Goal: Information Seeking & Learning: Learn about a topic

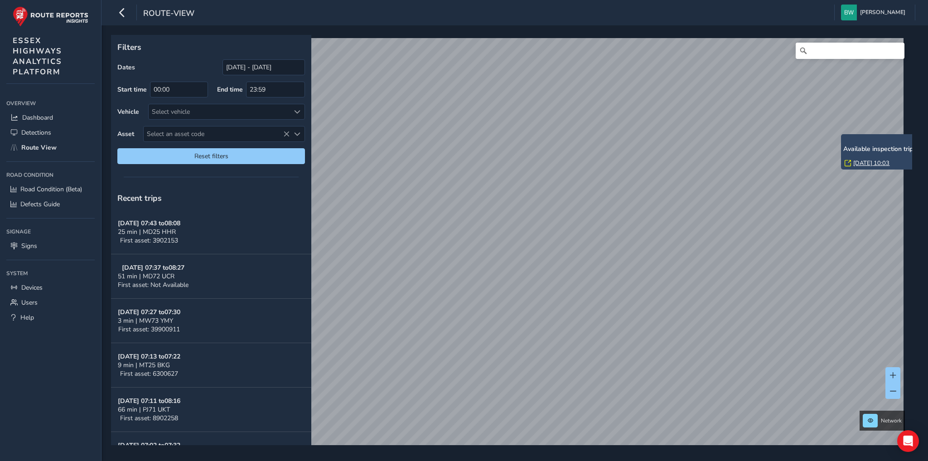
click at [862, 163] on link "[DATE] 10:03" at bounding box center [871, 163] width 36 height 8
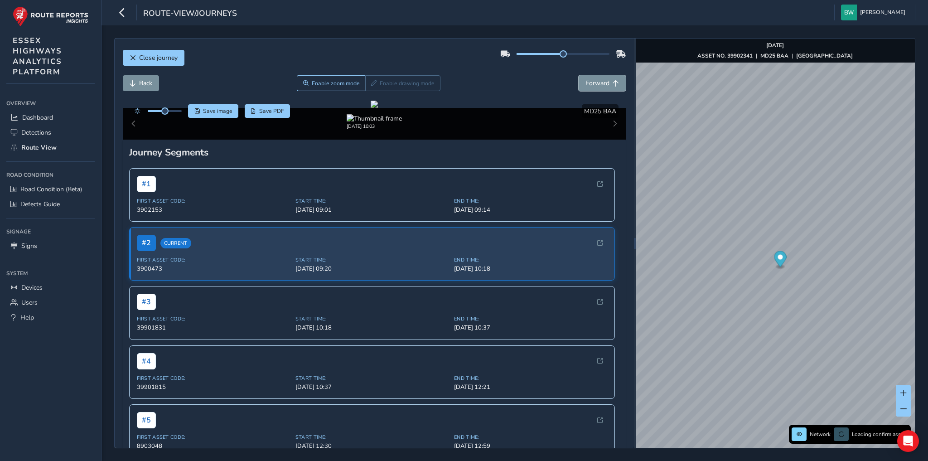
click at [595, 83] on span "Forward" at bounding box center [597, 83] width 24 height 9
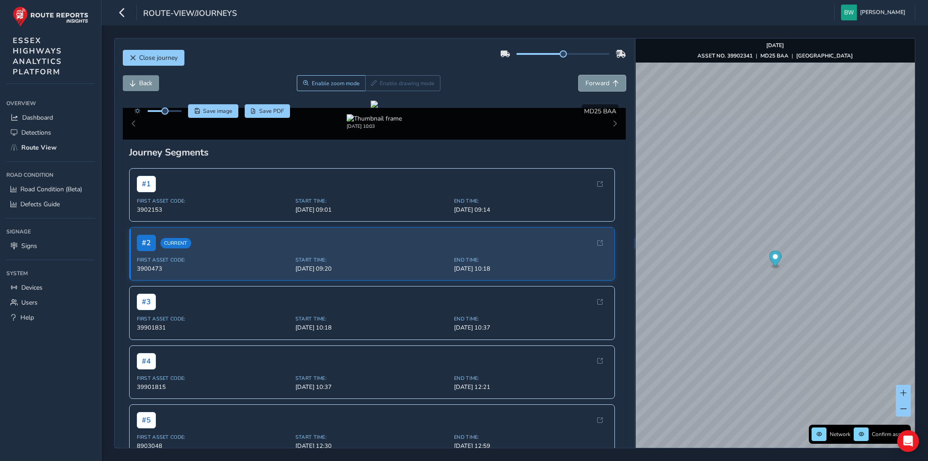
click at [595, 83] on span "Forward" at bounding box center [597, 83] width 24 height 9
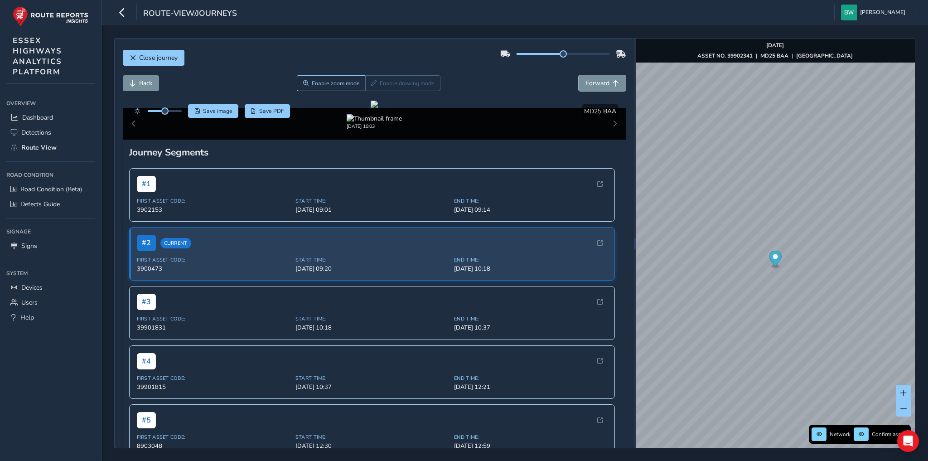
click at [595, 83] on span "Forward" at bounding box center [597, 83] width 24 height 9
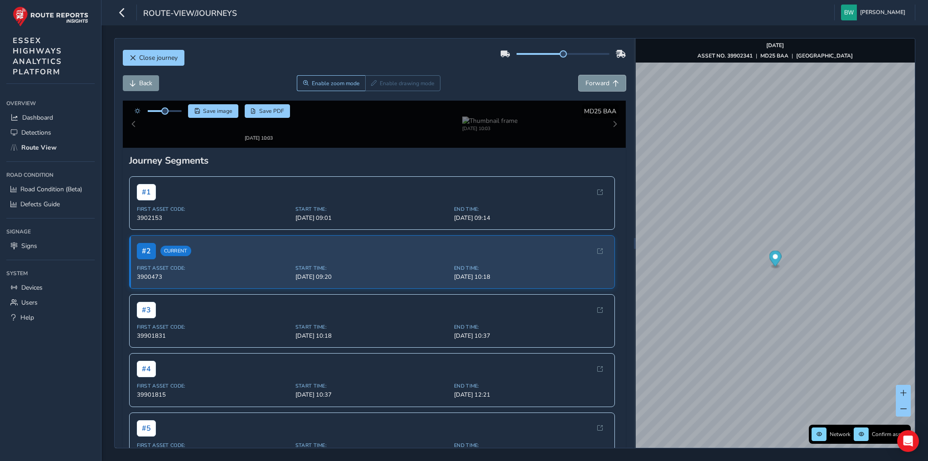
click at [595, 83] on span "Forward" at bounding box center [597, 83] width 24 height 9
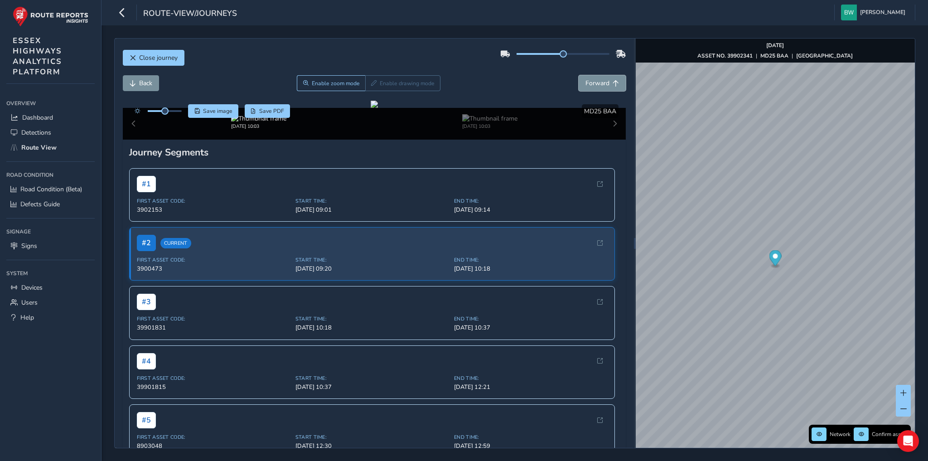
click at [595, 83] on span "Forward" at bounding box center [597, 83] width 24 height 9
click at [153, 82] on button "Back" at bounding box center [141, 83] width 36 height 16
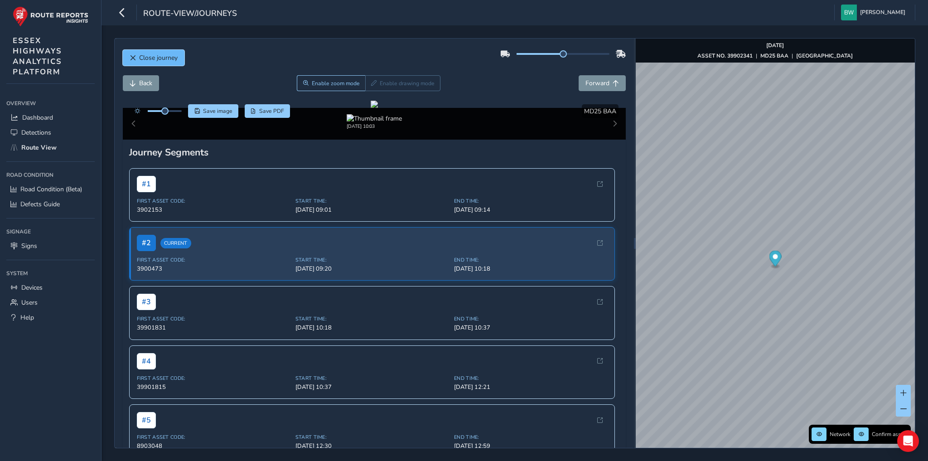
click at [162, 57] on span "Close journey" at bounding box center [158, 57] width 39 height 9
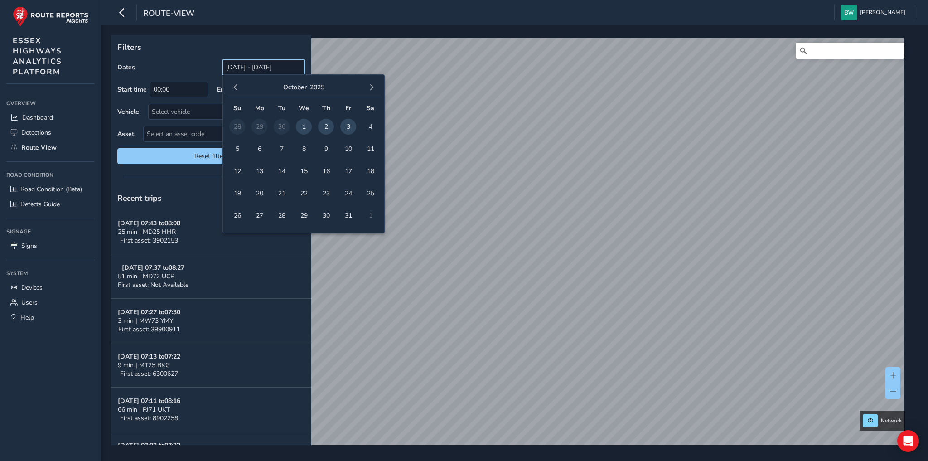
click at [254, 68] on input "[DATE] - [DATE]" at bounding box center [263, 67] width 82 height 16
click at [236, 89] on span "button" at bounding box center [235, 87] width 6 height 6
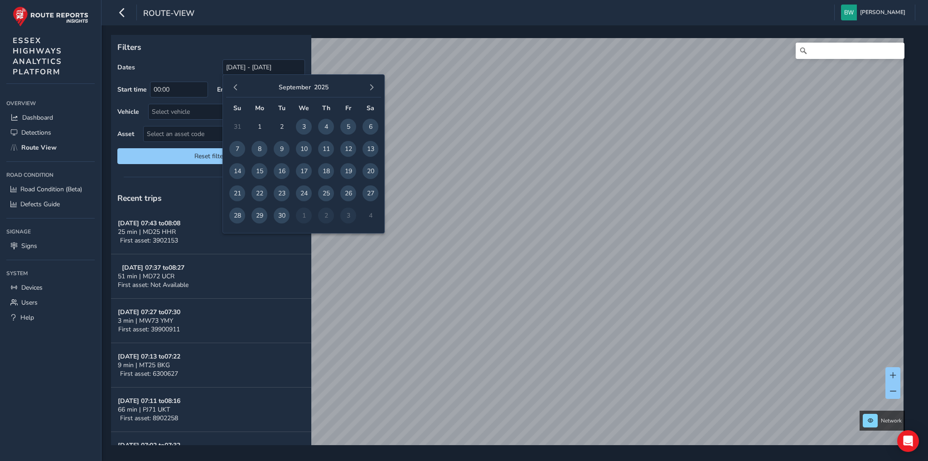
click at [236, 89] on span "button" at bounding box center [235, 87] width 6 height 6
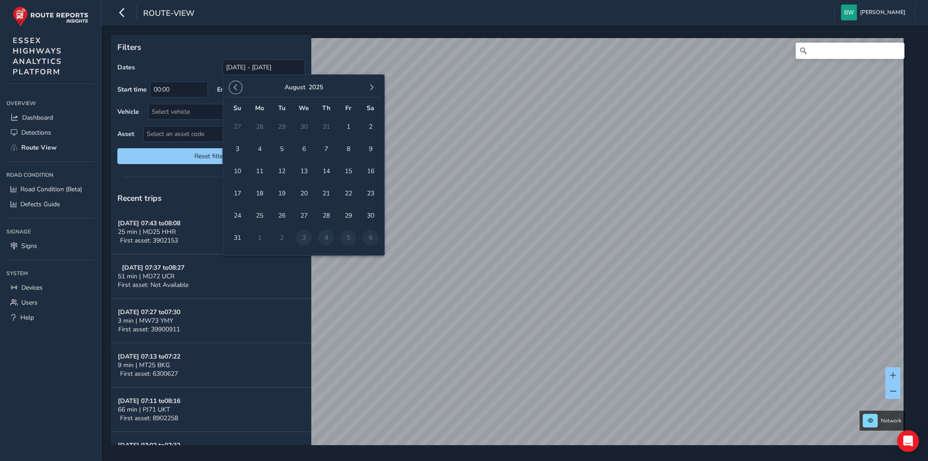
click at [236, 89] on span "button" at bounding box center [235, 87] width 6 height 6
click at [236, 123] on span "1" at bounding box center [237, 127] width 16 height 16
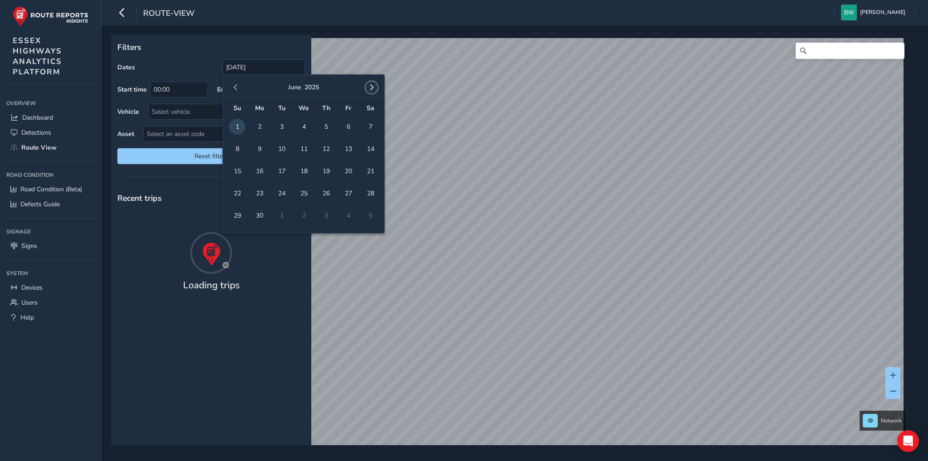
click at [372, 86] on span "button" at bounding box center [371, 87] width 6 height 6
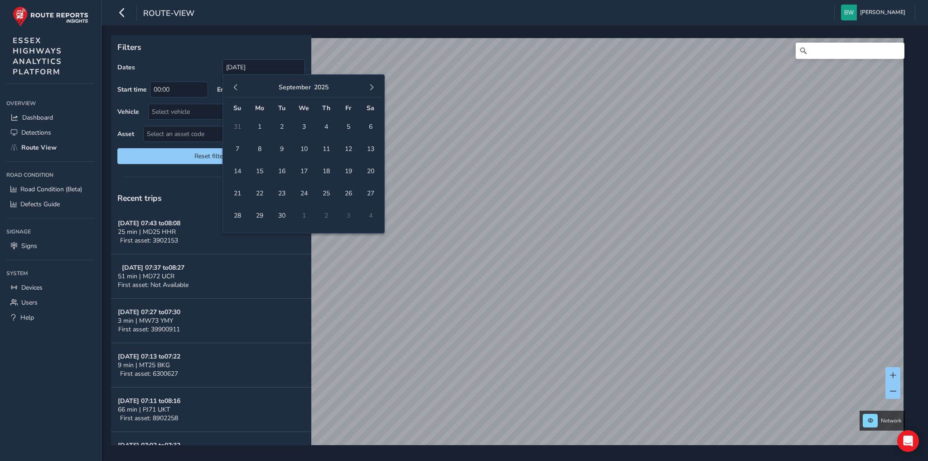
click at [372, 86] on span "button" at bounding box center [371, 87] width 6 height 6
click at [349, 129] on span "3" at bounding box center [348, 127] width 16 height 16
type input "[DATE] - [DATE]"
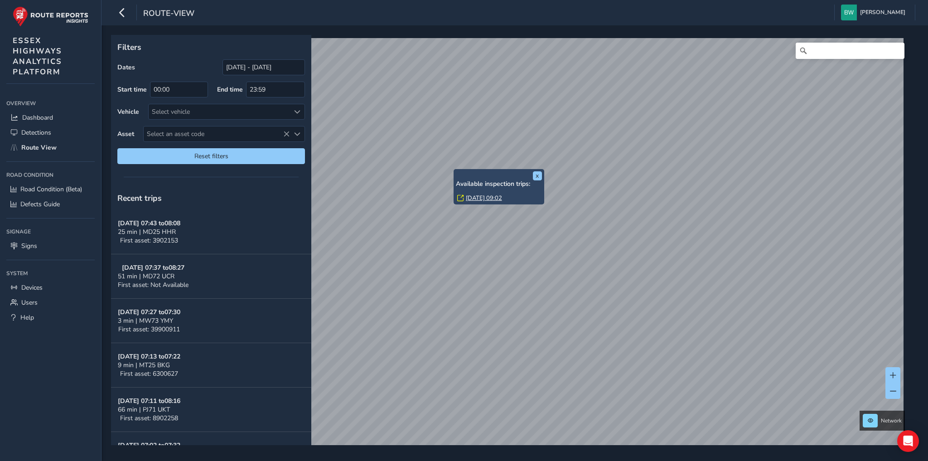
click at [473, 197] on link "[DATE] 09:02" at bounding box center [484, 198] width 36 height 8
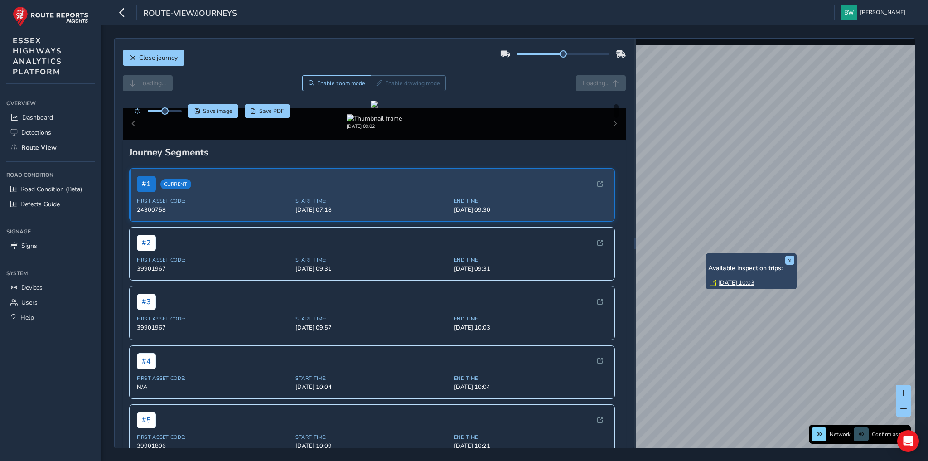
click at [738, 281] on link "[DATE] 10:03" at bounding box center [736, 283] width 36 height 8
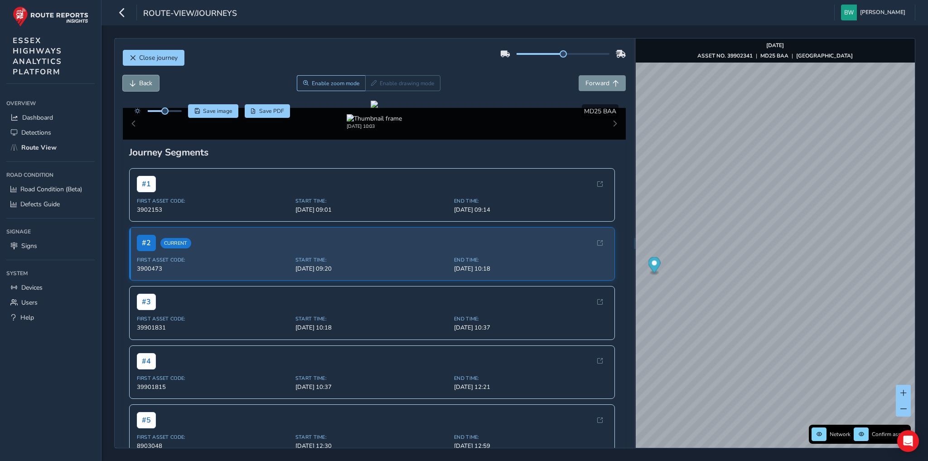
click at [145, 82] on span "Back" at bounding box center [145, 83] width 13 height 9
click at [593, 83] on span "Forward" at bounding box center [597, 83] width 24 height 9
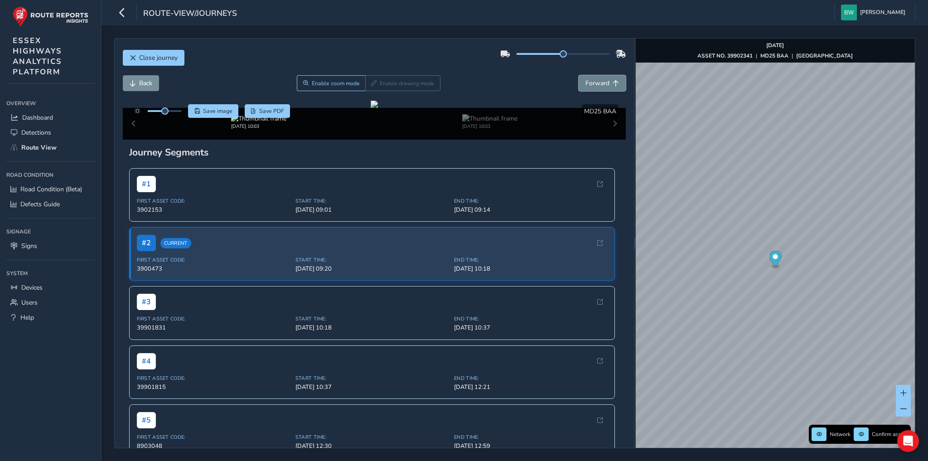
click at [593, 83] on span "Forward" at bounding box center [597, 83] width 24 height 9
click at [147, 84] on span "Back" at bounding box center [145, 83] width 13 height 9
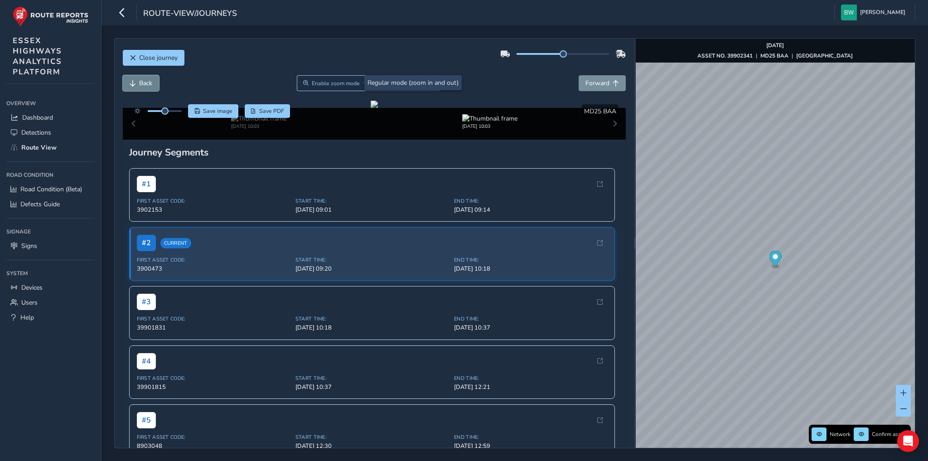
click at [147, 84] on span "Back" at bounding box center [145, 83] width 13 height 9
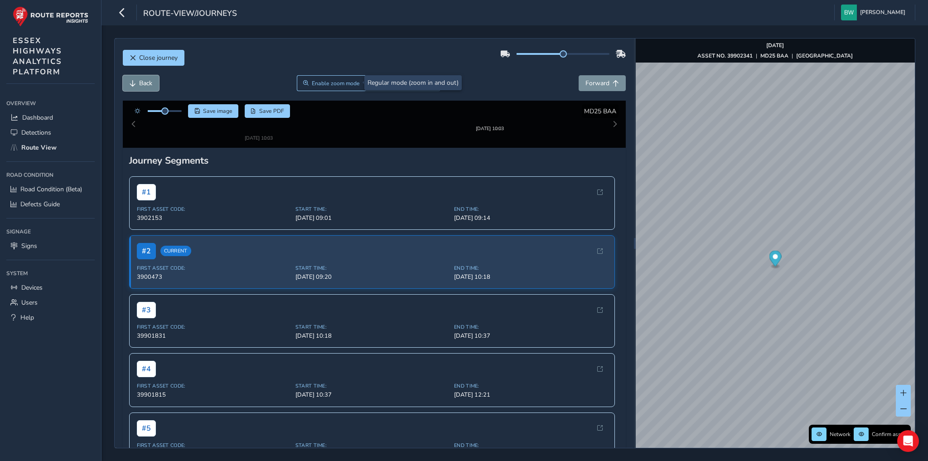
click at [147, 84] on span "Back" at bounding box center [145, 83] width 13 height 9
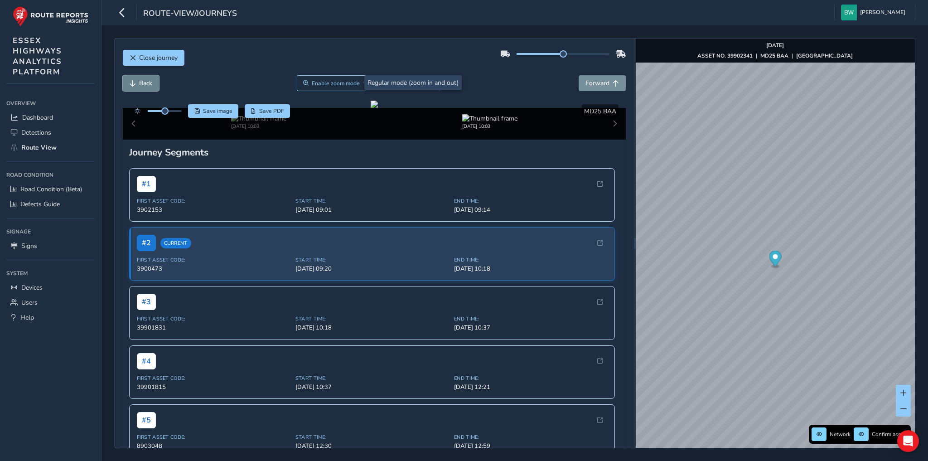
click at [147, 84] on span "Back" at bounding box center [145, 83] width 13 height 9
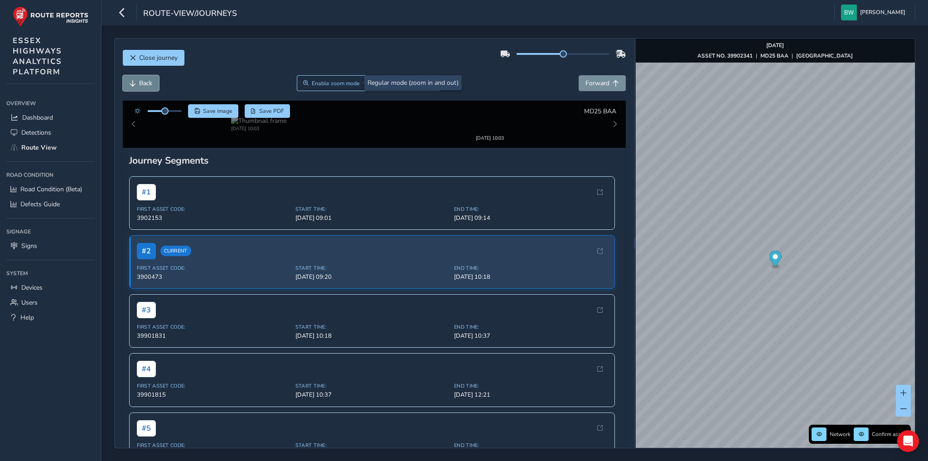
click at [147, 84] on span "Back" at bounding box center [145, 83] width 13 height 9
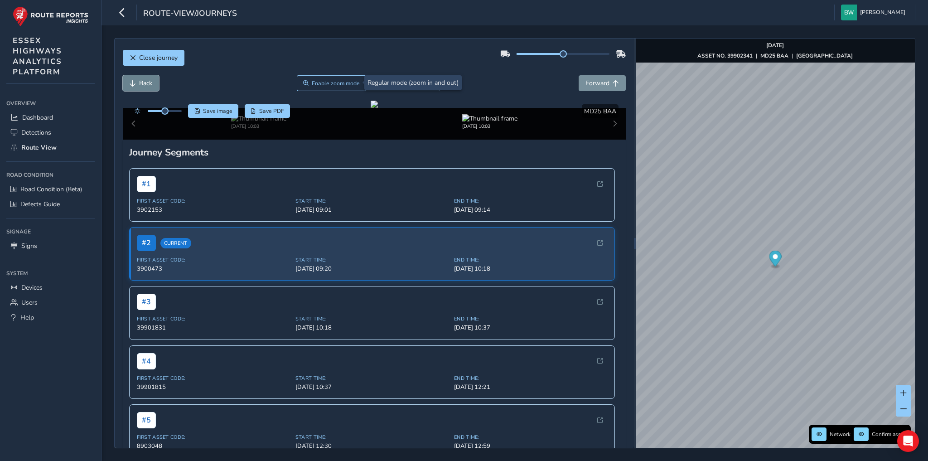
click at [147, 84] on span "Back" at bounding box center [145, 83] width 13 height 9
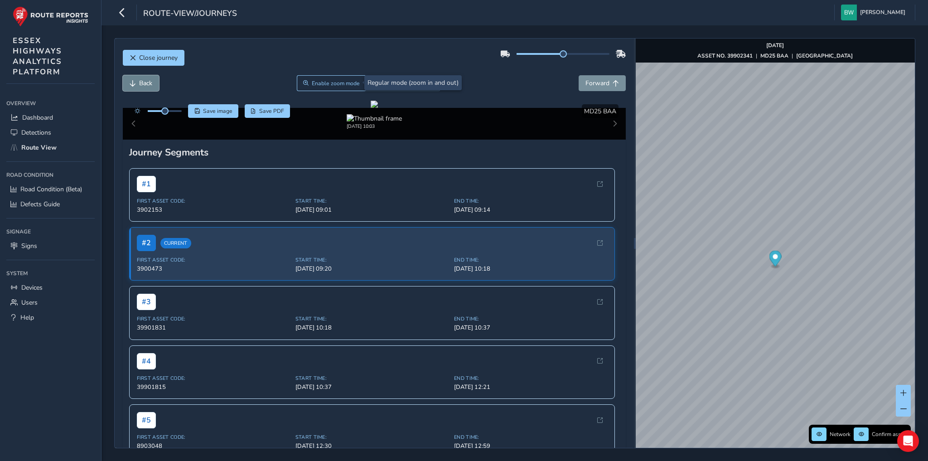
click at [147, 84] on span "Back" at bounding box center [145, 83] width 13 height 9
click at [149, 87] on button "Back" at bounding box center [141, 83] width 36 height 16
click at [593, 82] on span "Forward" at bounding box center [597, 83] width 24 height 9
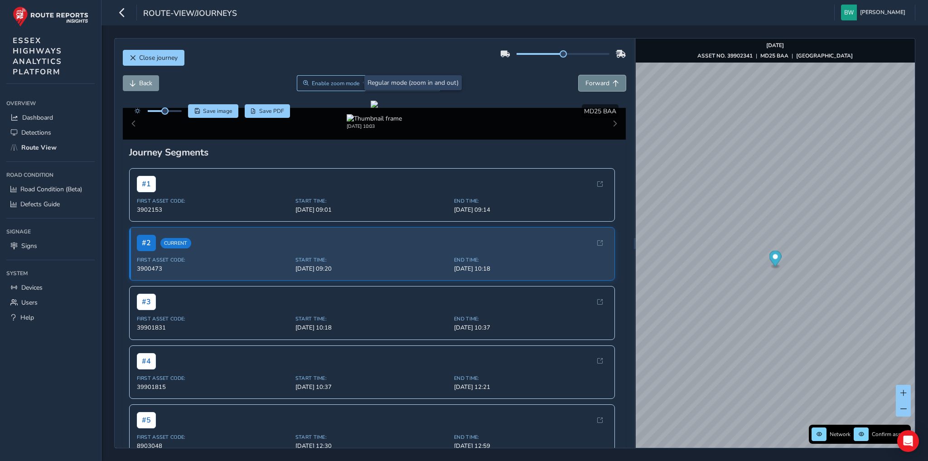
click at [593, 82] on span "Forward" at bounding box center [597, 83] width 24 height 9
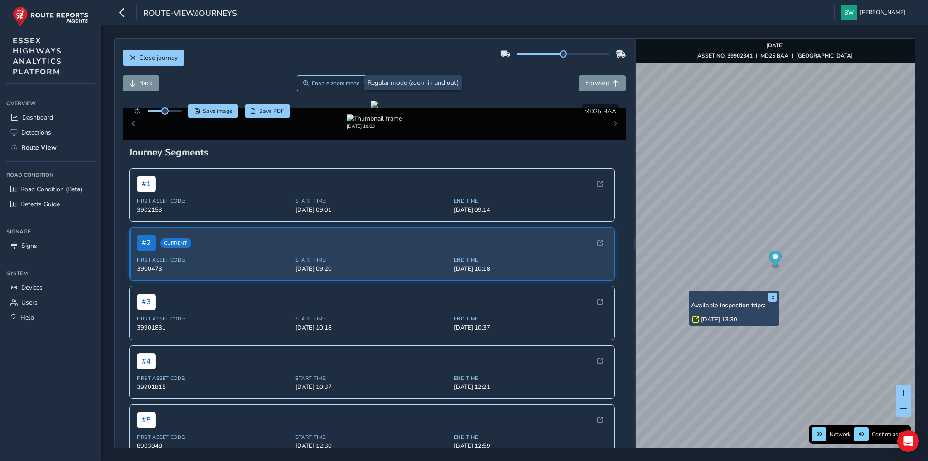
click at [713, 319] on link "[DATE] 13:30" at bounding box center [719, 319] width 36 height 8
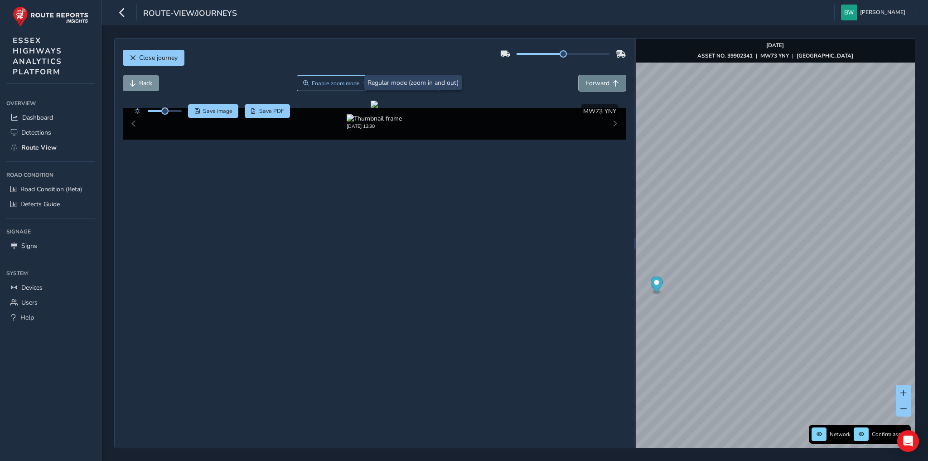
click at [605, 82] on span "Forward" at bounding box center [597, 83] width 24 height 9
click at [144, 85] on span "Back" at bounding box center [145, 83] width 13 height 9
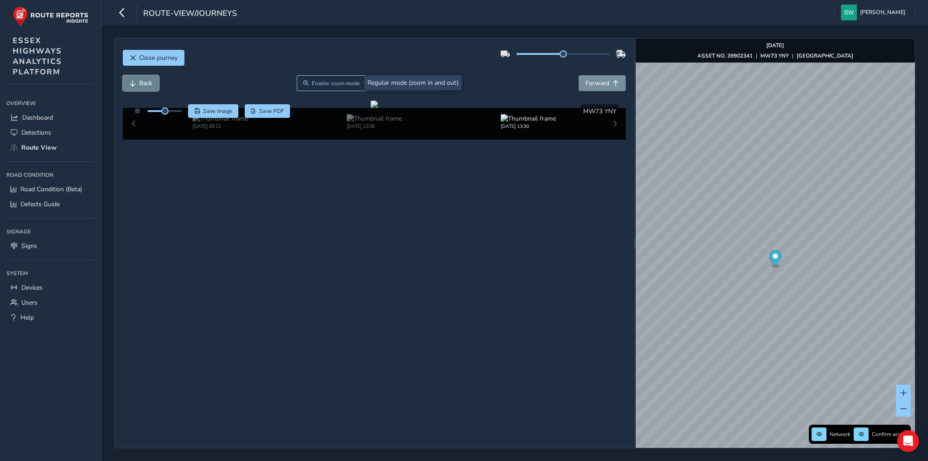
click at [144, 85] on span "Back" at bounding box center [145, 83] width 13 height 9
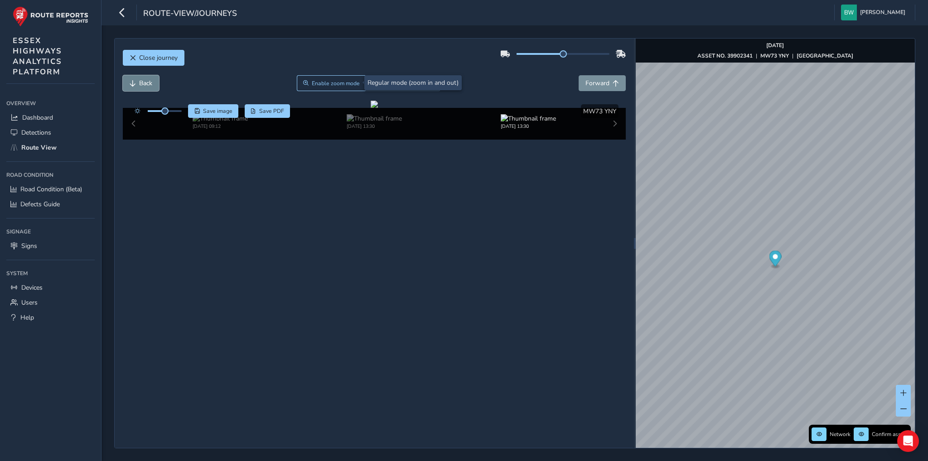
click at [144, 85] on span "Back" at bounding box center [145, 83] width 13 height 9
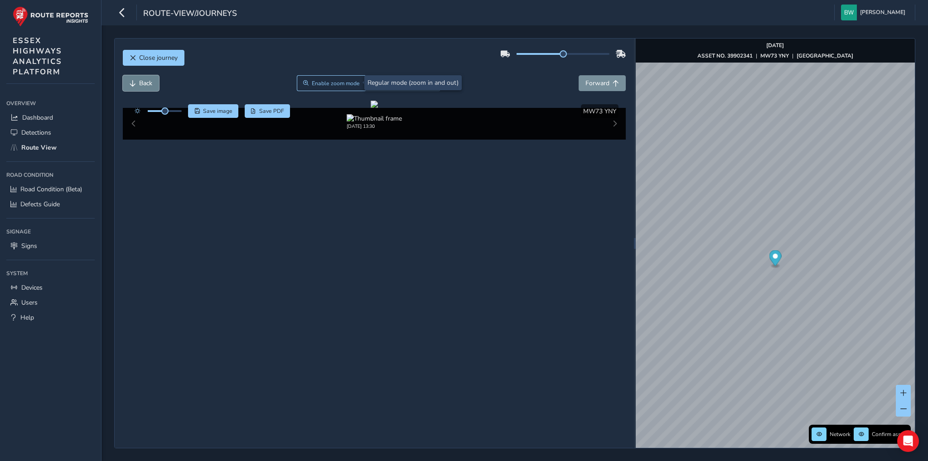
click at [144, 85] on span "Back" at bounding box center [145, 83] width 13 height 9
click at [593, 82] on span "Forward" at bounding box center [597, 83] width 24 height 9
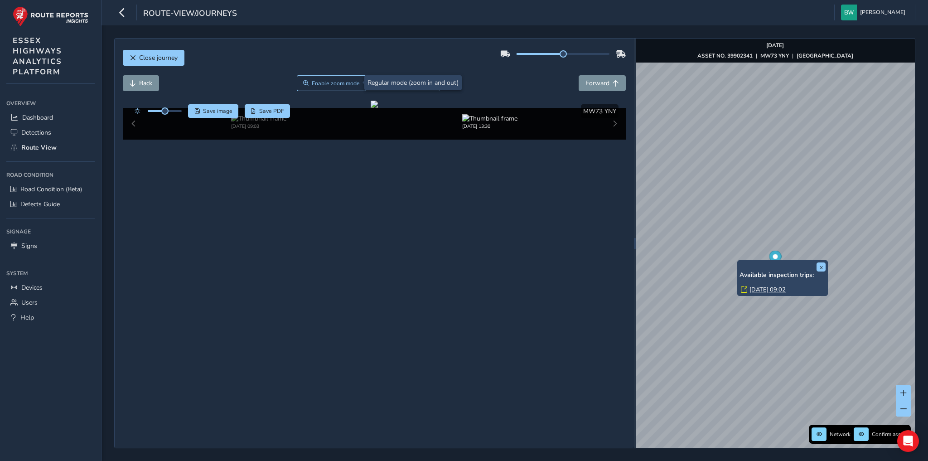
click at [755, 287] on link "[DATE] 09:02" at bounding box center [767, 289] width 36 height 8
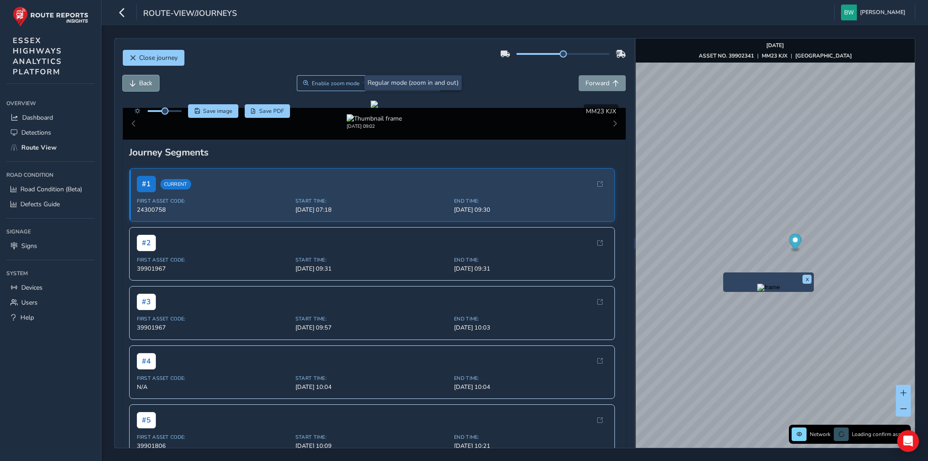
click at [135, 81] on button "Back" at bounding box center [141, 83] width 36 height 16
click at [135, 81] on span "Back" at bounding box center [133, 83] width 6 height 6
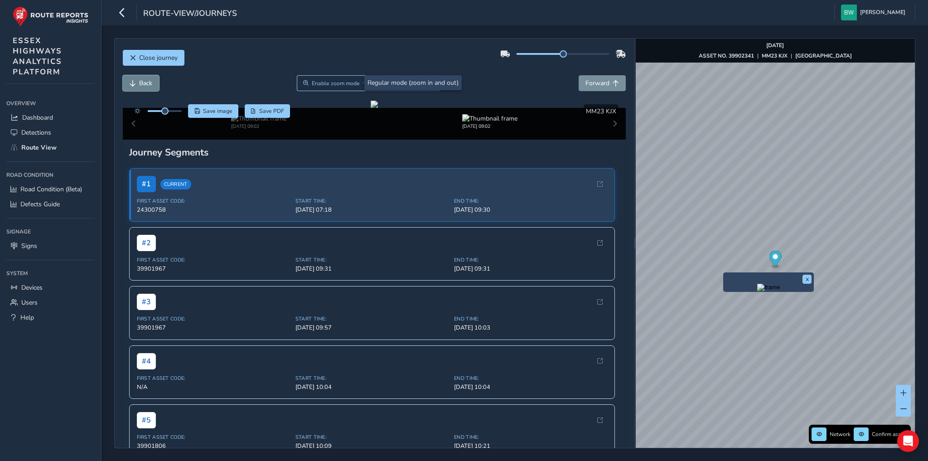
click at [135, 81] on span "Back" at bounding box center [133, 83] width 6 height 6
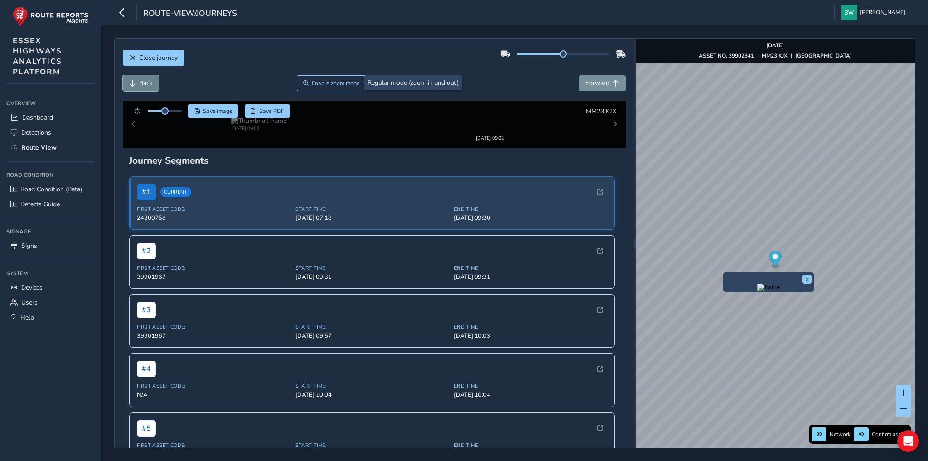
click at [135, 81] on span "Back" at bounding box center [133, 83] width 6 height 6
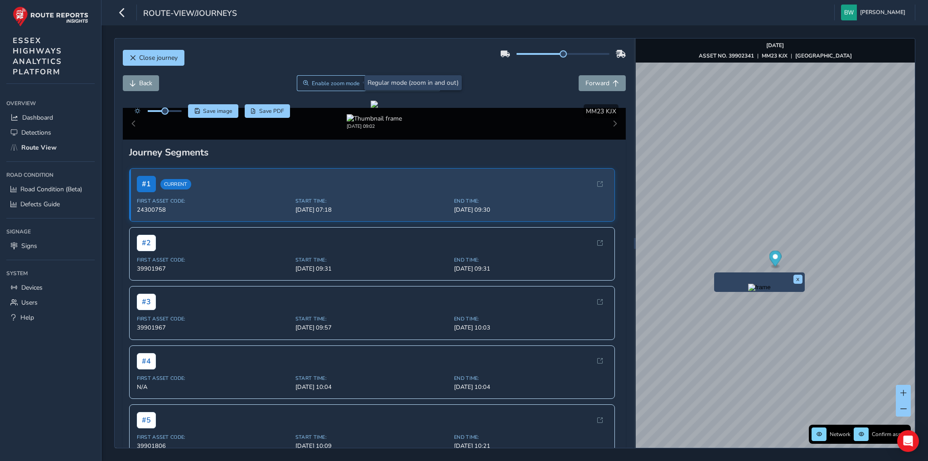
click at [748, 291] on img "Preview frame" at bounding box center [759, 287] width 23 height 7
click at [849, 293] on img "Preview frame" at bounding box center [860, 288] width 23 height 7
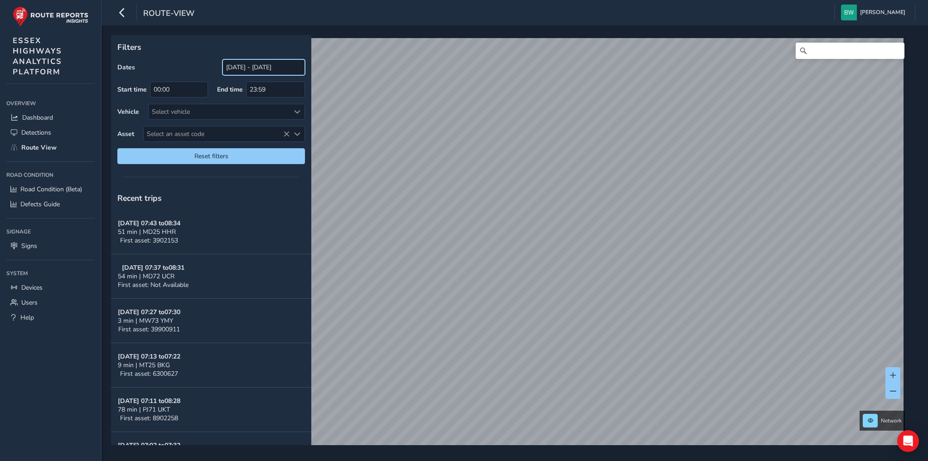
click at [248, 67] on input "[DATE] - [DATE]" at bounding box center [263, 67] width 82 height 16
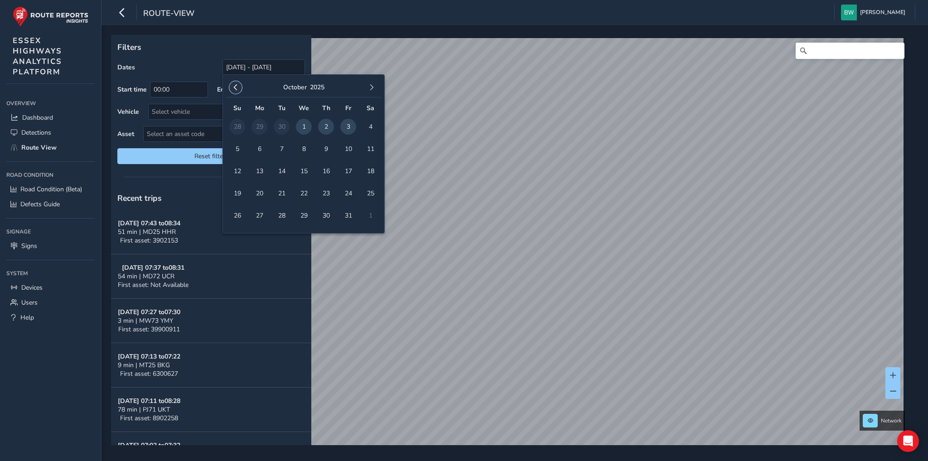
click at [237, 86] on span "button" at bounding box center [235, 87] width 6 height 6
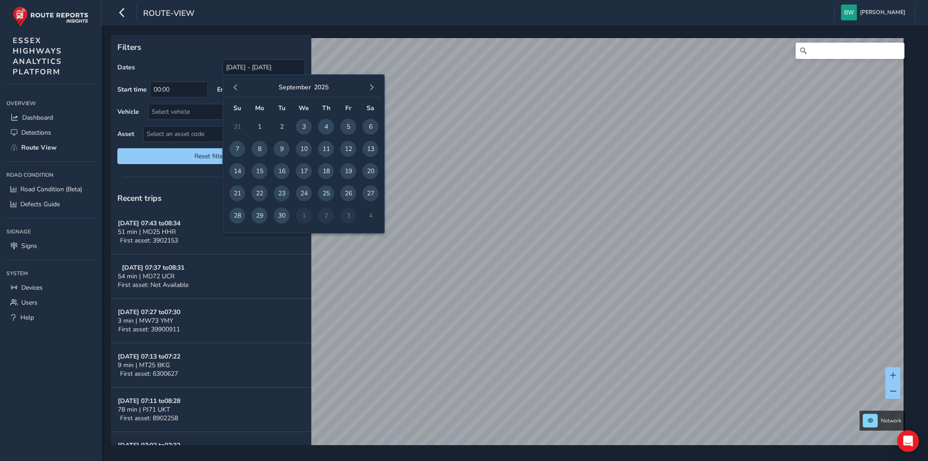
click at [237, 86] on span "button" at bounding box center [235, 87] width 6 height 6
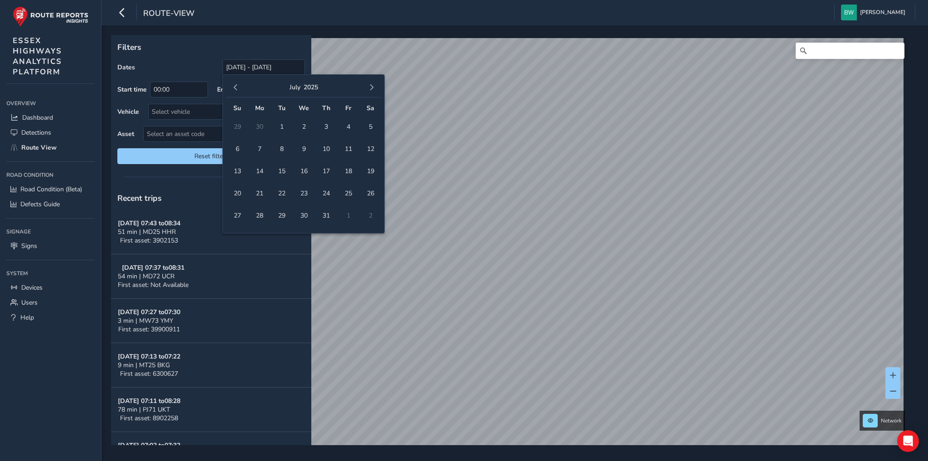
click at [237, 86] on span "button" at bounding box center [235, 87] width 6 height 6
click at [237, 126] on span "1" at bounding box center [237, 127] width 16 height 16
click at [372, 87] on span "button" at bounding box center [371, 87] width 6 height 6
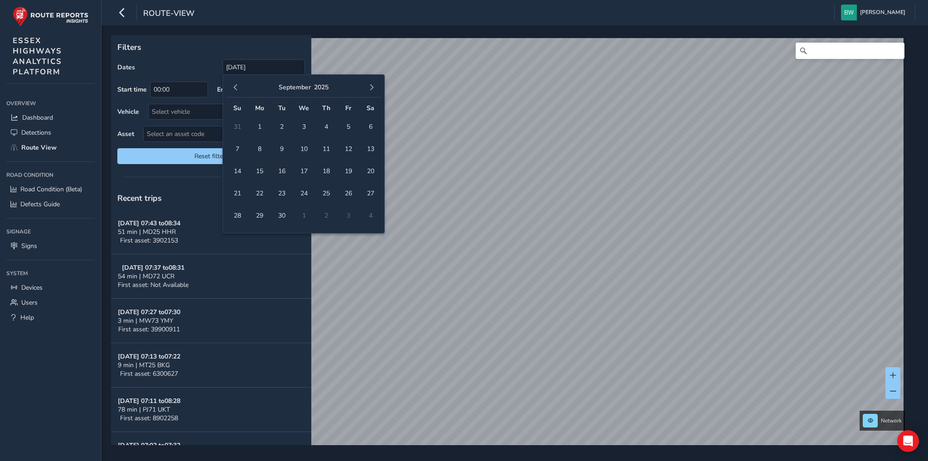
click at [372, 87] on span "button" at bounding box center [371, 87] width 6 height 6
click at [234, 87] on span "button" at bounding box center [235, 87] width 6 height 6
click at [345, 125] on span "3" at bounding box center [348, 127] width 16 height 16
type input "[DATE] - [DATE]"
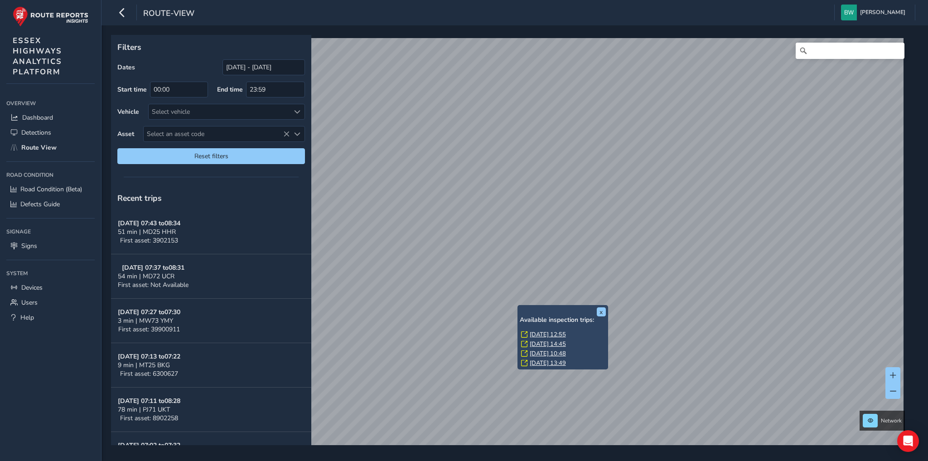
click at [542, 363] on link "Fri, 20 Jun, 13:49" at bounding box center [547, 363] width 36 height 8
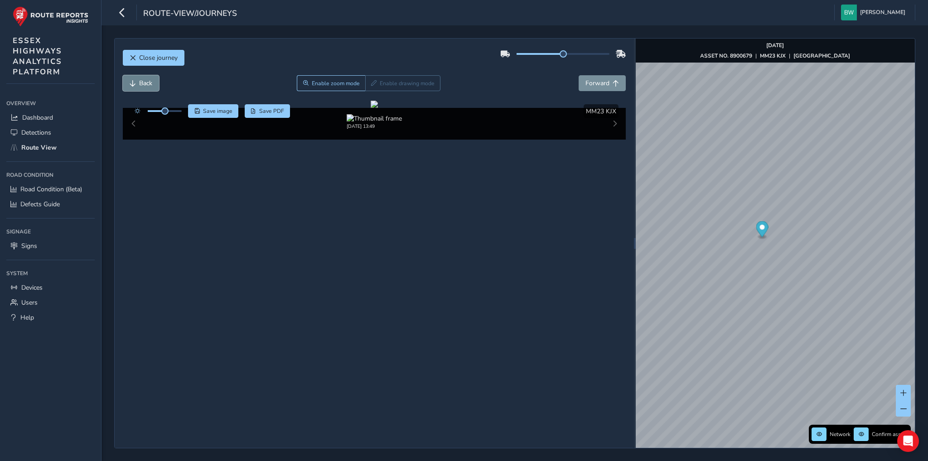
click at [145, 86] on span "Back" at bounding box center [145, 83] width 13 height 9
click at [599, 81] on span "Forward" at bounding box center [597, 83] width 24 height 9
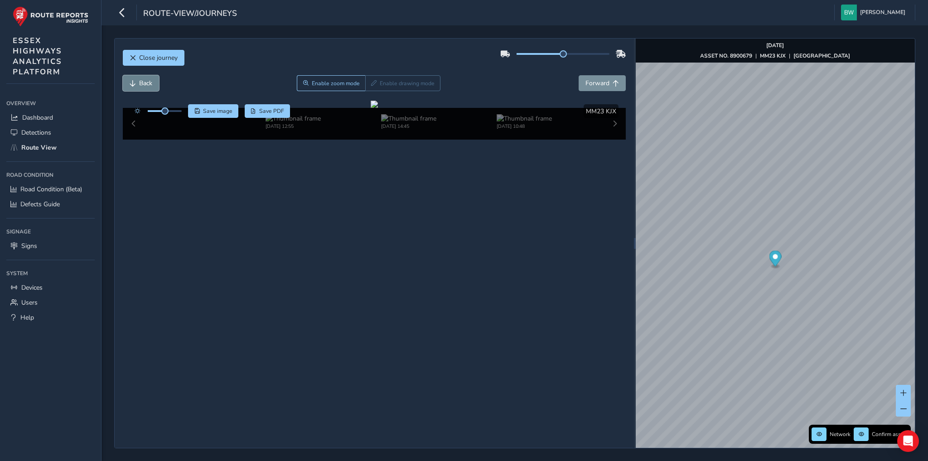
click at [142, 84] on span "Back" at bounding box center [145, 83] width 13 height 9
click at [592, 80] on span "Forward" at bounding box center [597, 83] width 24 height 9
click at [287, 123] on img at bounding box center [292, 118] width 55 height 9
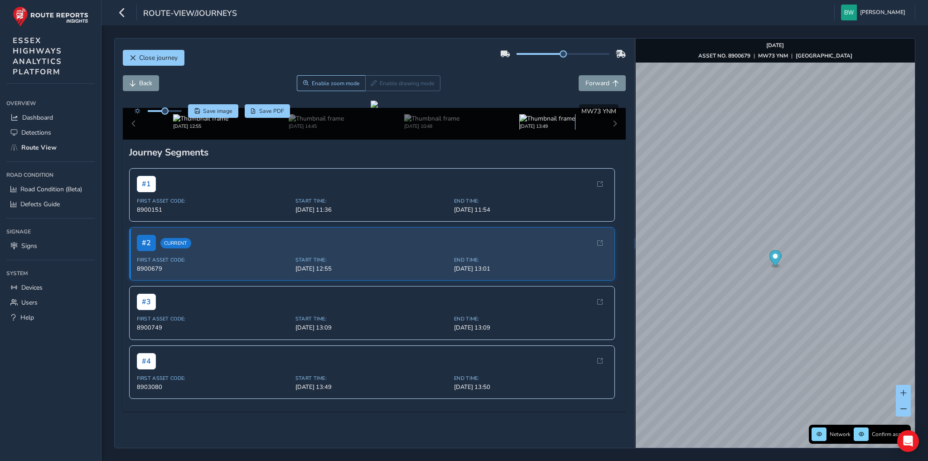
click at [535, 123] on img at bounding box center [547, 118] width 55 height 9
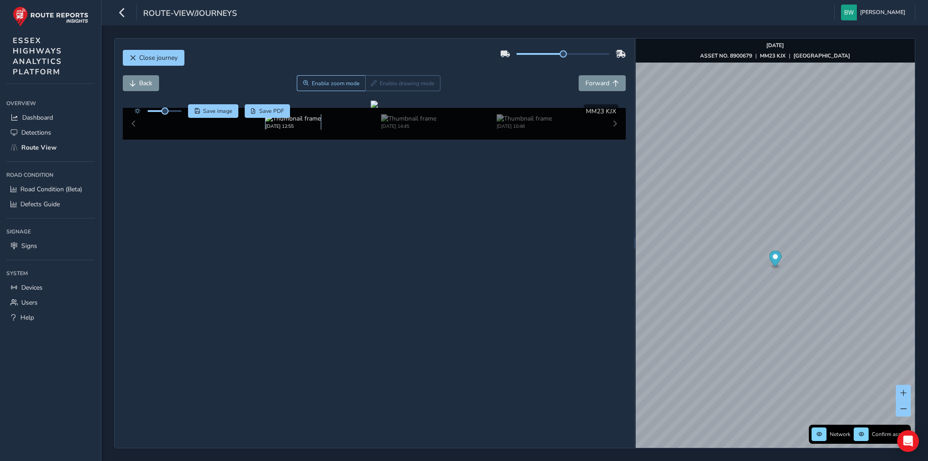
click at [278, 123] on img at bounding box center [292, 118] width 55 height 9
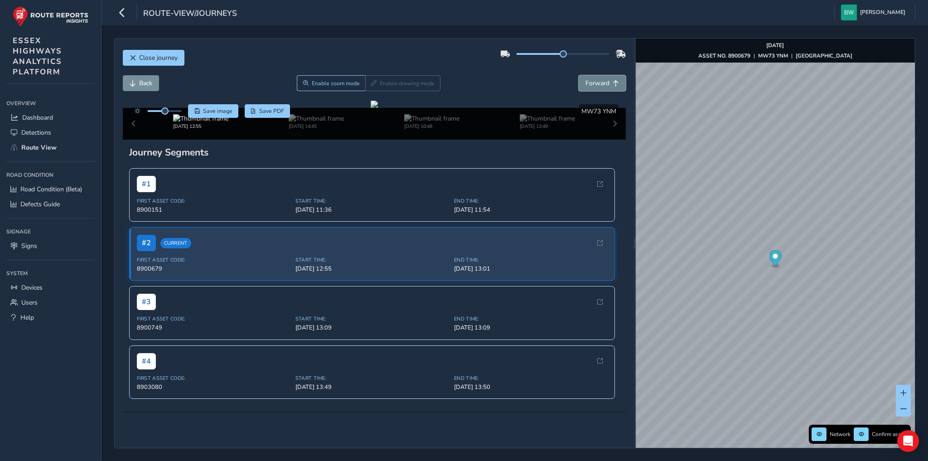
click at [593, 82] on span "Forward" at bounding box center [597, 83] width 24 height 9
click at [531, 123] on img at bounding box center [547, 118] width 55 height 9
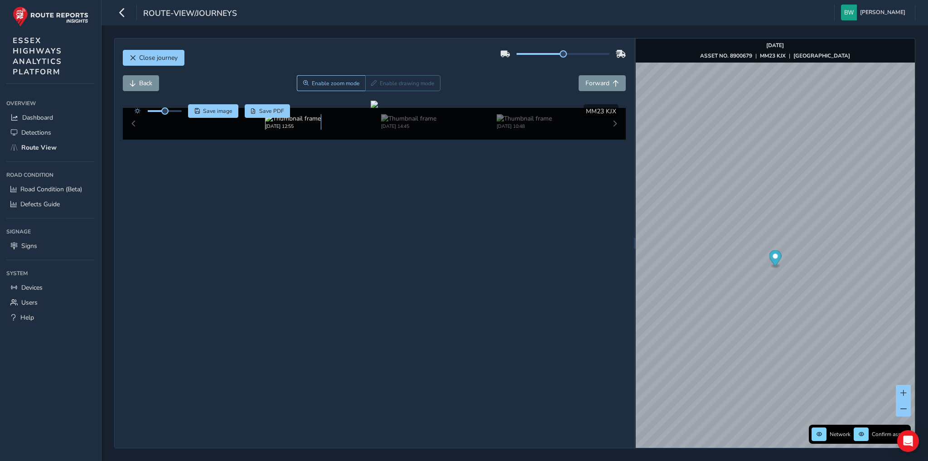
click at [277, 123] on img at bounding box center [292, 118] width 55 height 9
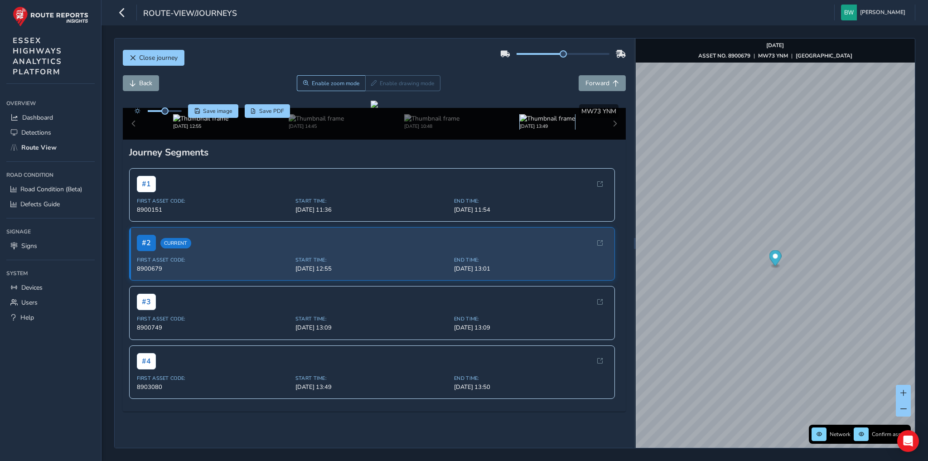
click at [523, 123] on img at bounding box center [547, 118] width 55 height 9
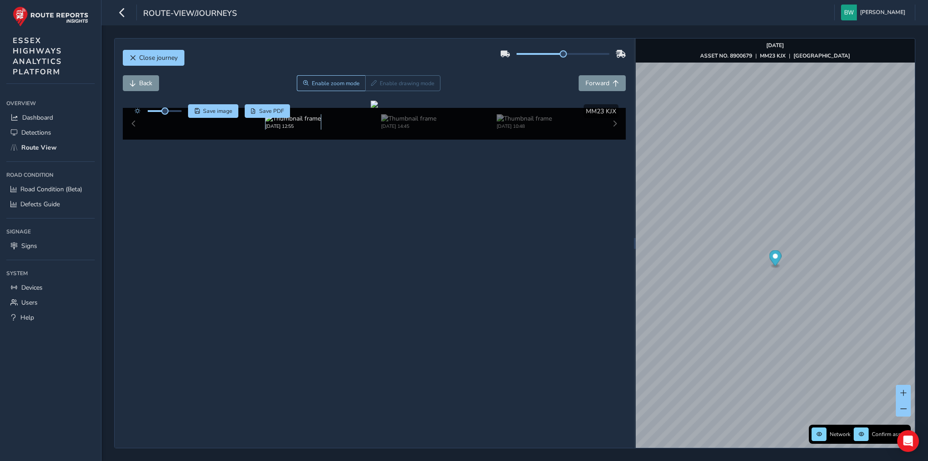
click at [292, 123] on img at bounding box center [292, 118] width 55 height 9
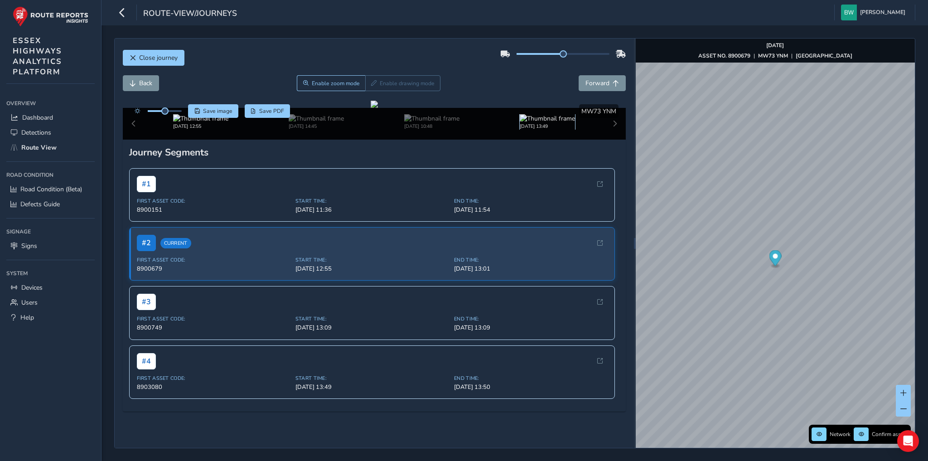
click at [523, 123] on img at bounding box center [547, 118] width 55 height 9
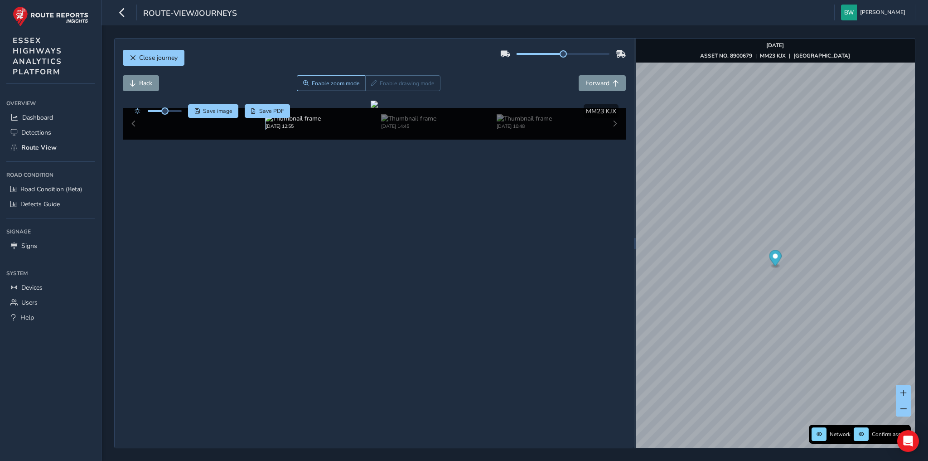
click at [293, 123] on img at bounding box center [292, 118] width 55 height 9
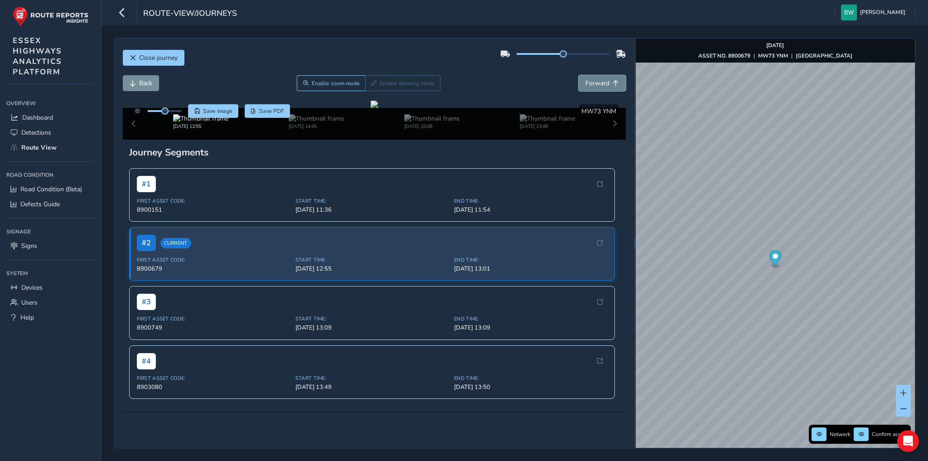
click at [587, 81] on span "Forward" at bounding box center [597, 83] width 24 height 9
click at [194, 123] on img at bounding box center [200, 118] width 55 height 9
click at [523, 123] on img at bounding box center [547, 118] width 55 height 9
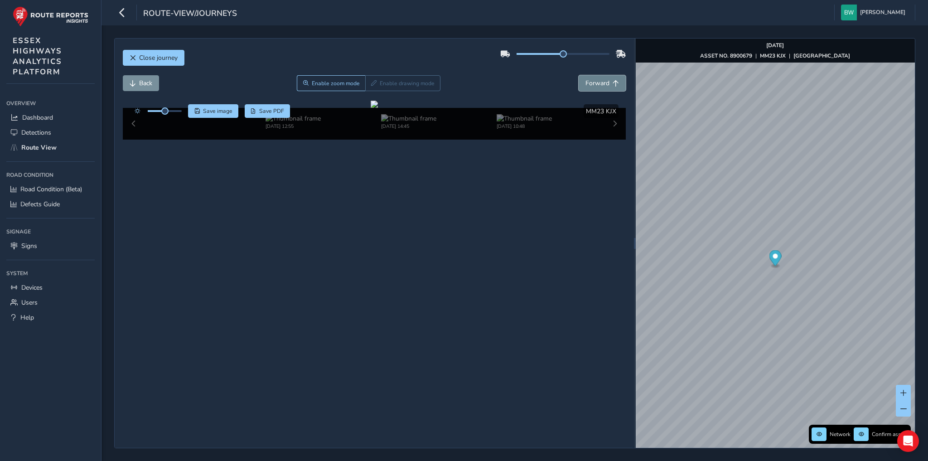
click at [589, 82] on span "Forward" at bounding box center [597, 83] width 24 height 9
click at [284, 123] on img at bounding box center [292, 118] width 55 height 9
